Goal: Check status: Check status

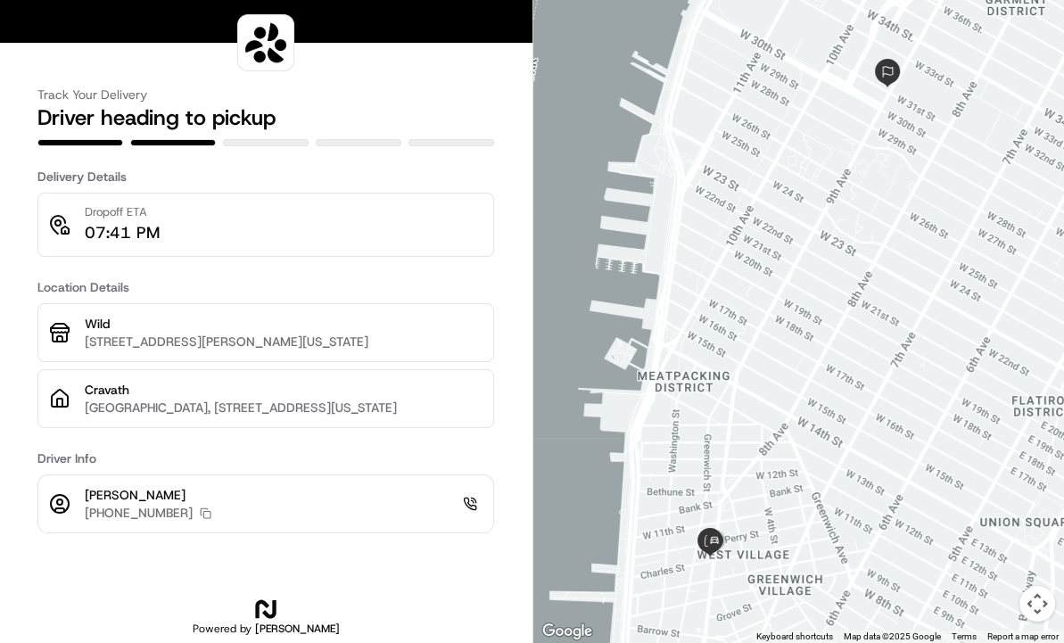
click at [353, 110] on h2 "Driver heading to pickup" at bounding box center [265, 117] width 456 height 29
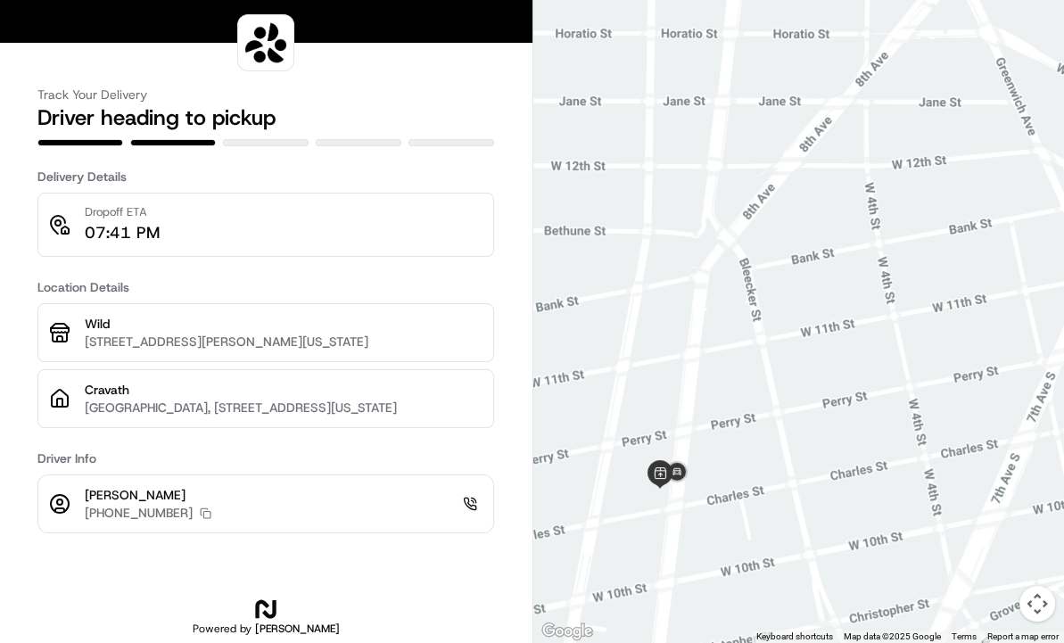
drag, startPoint x: 640, startPoint y: 513, endPoint x: 730, endPoint y: 265, distance: 263.7
click at [730, 265] on div at bounding box center [798, 321] width 531 height 643
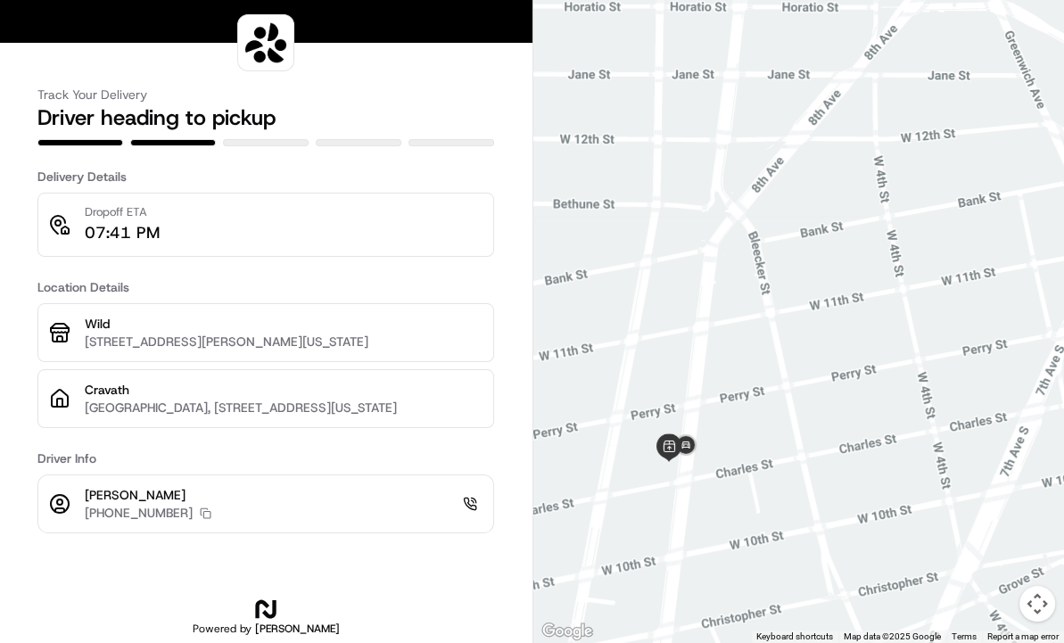
drag, startPoint x: 627, startPoint y: 464, endPoint x: 648, endPoint y: 344, distance: 121.4
click at [648, 344] on div at bounding box center [798, 321] width 531 height 643
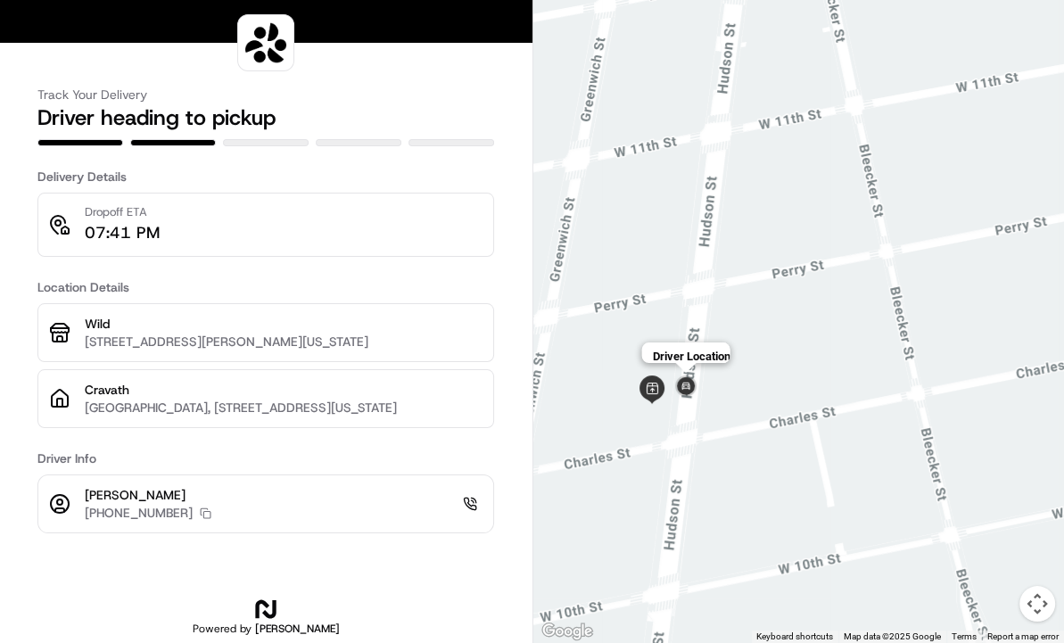
drag, startPoint x: 695, startPoint y: 412, endPoint x: 696, endPoint y: 394, distance: 17.9
click at [696, 394] on img at bounding box center [685, 387] width 29 height 29
